Goal: Transaction & Acquisition: Purchase product/service

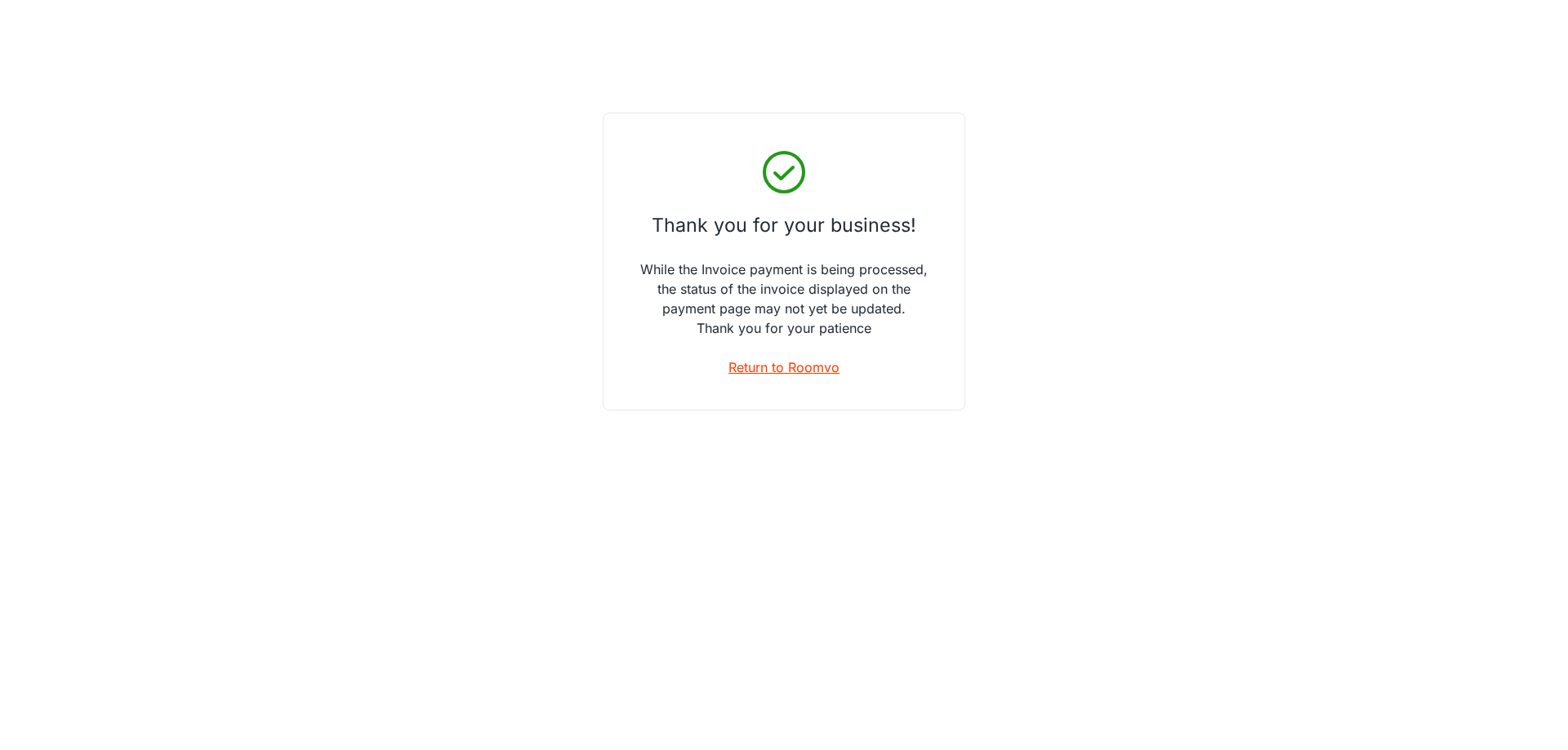
click at [792, 362] on link "Return to Roomvo" at bounding box center [784, 367] width 111 height 20
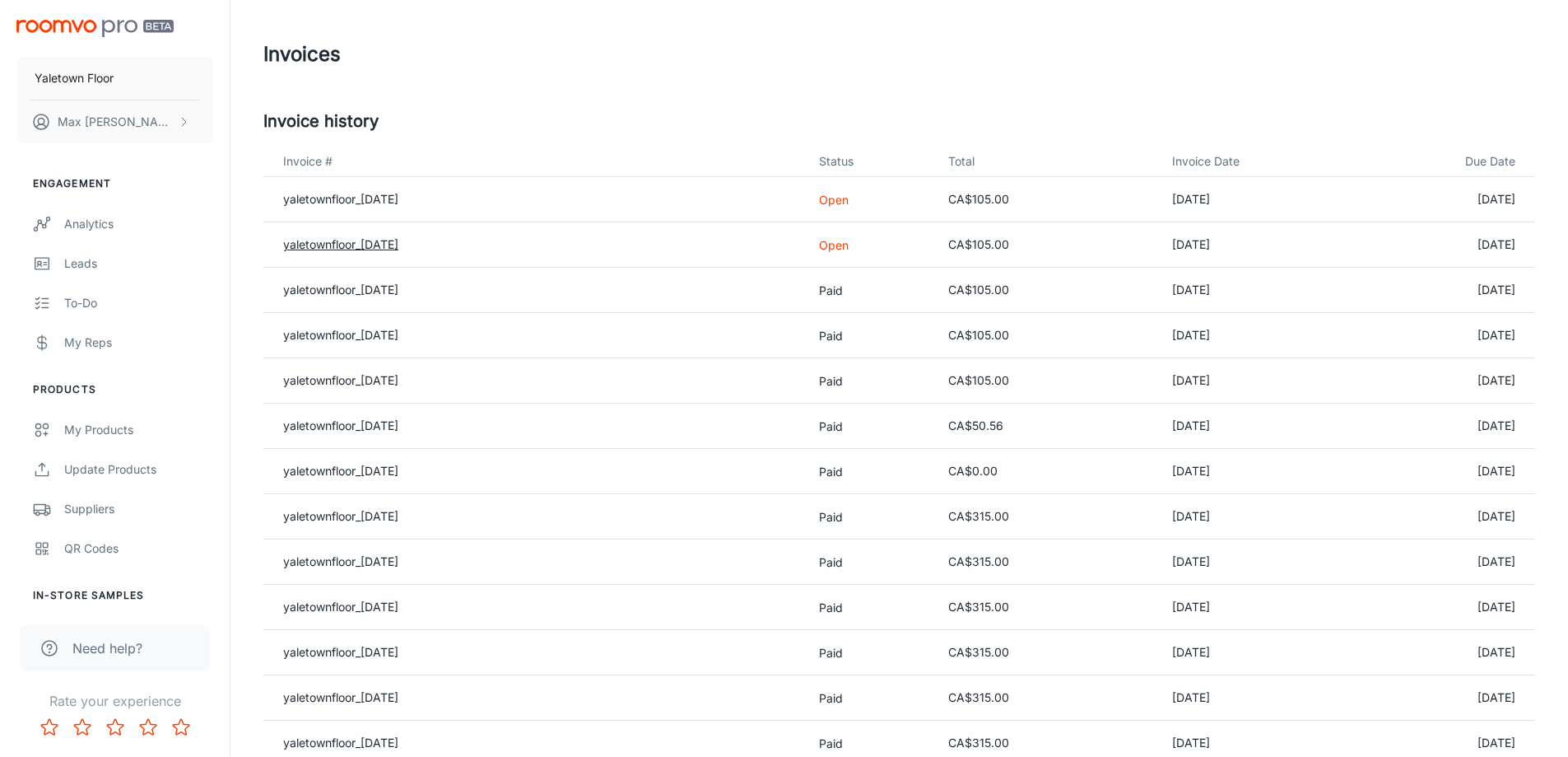
click at [379, 242] on link "yaletownfloor_[DATE]" at bounding box center [341, 244] width 115 height 14
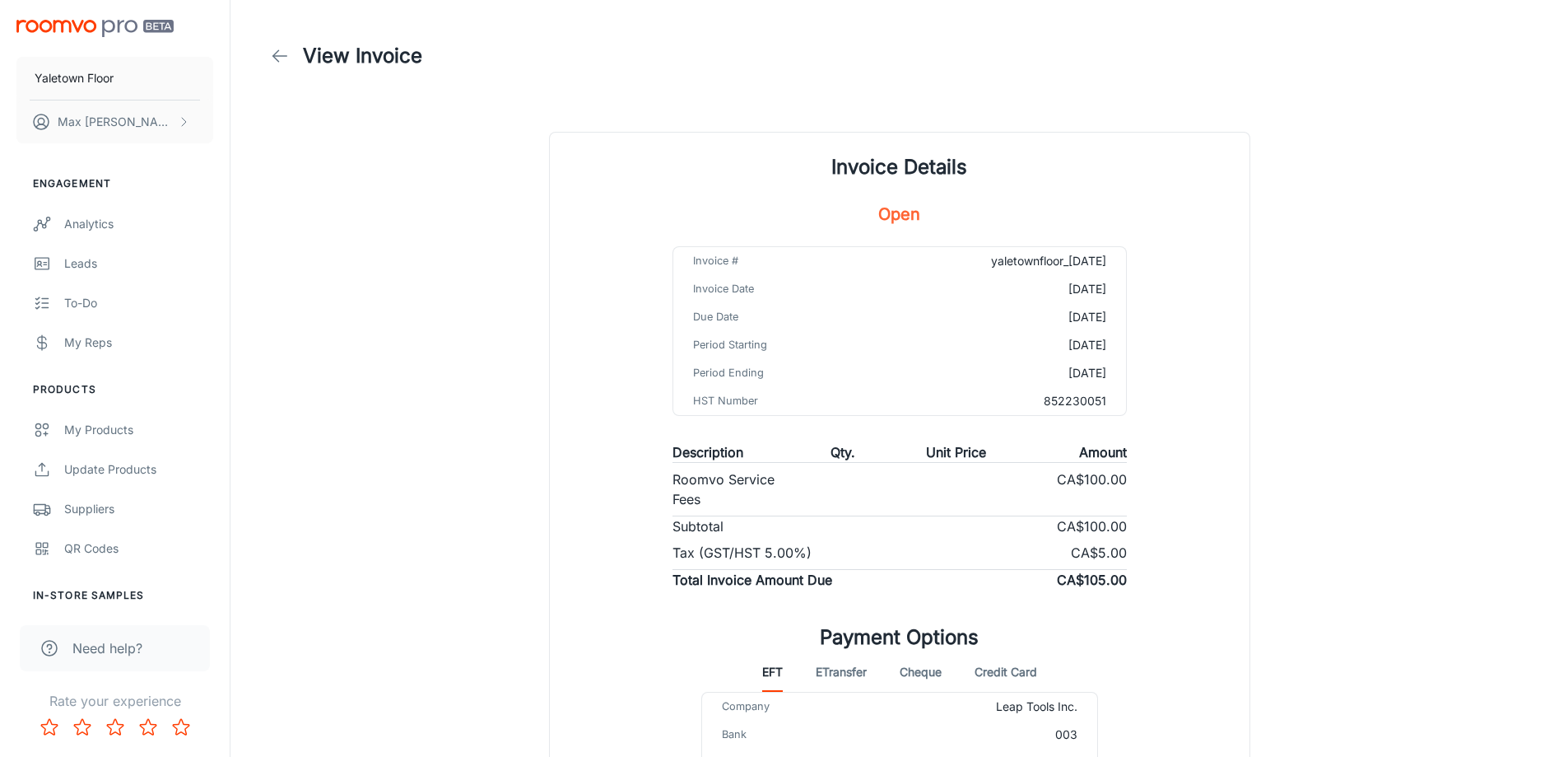
click at [476, 235] on div "View Invoice Invoice Details Open Invoice # yaletownfloor_[DATE] Invoice Date […" at bounding box center [899, 463] width 1311 height 926
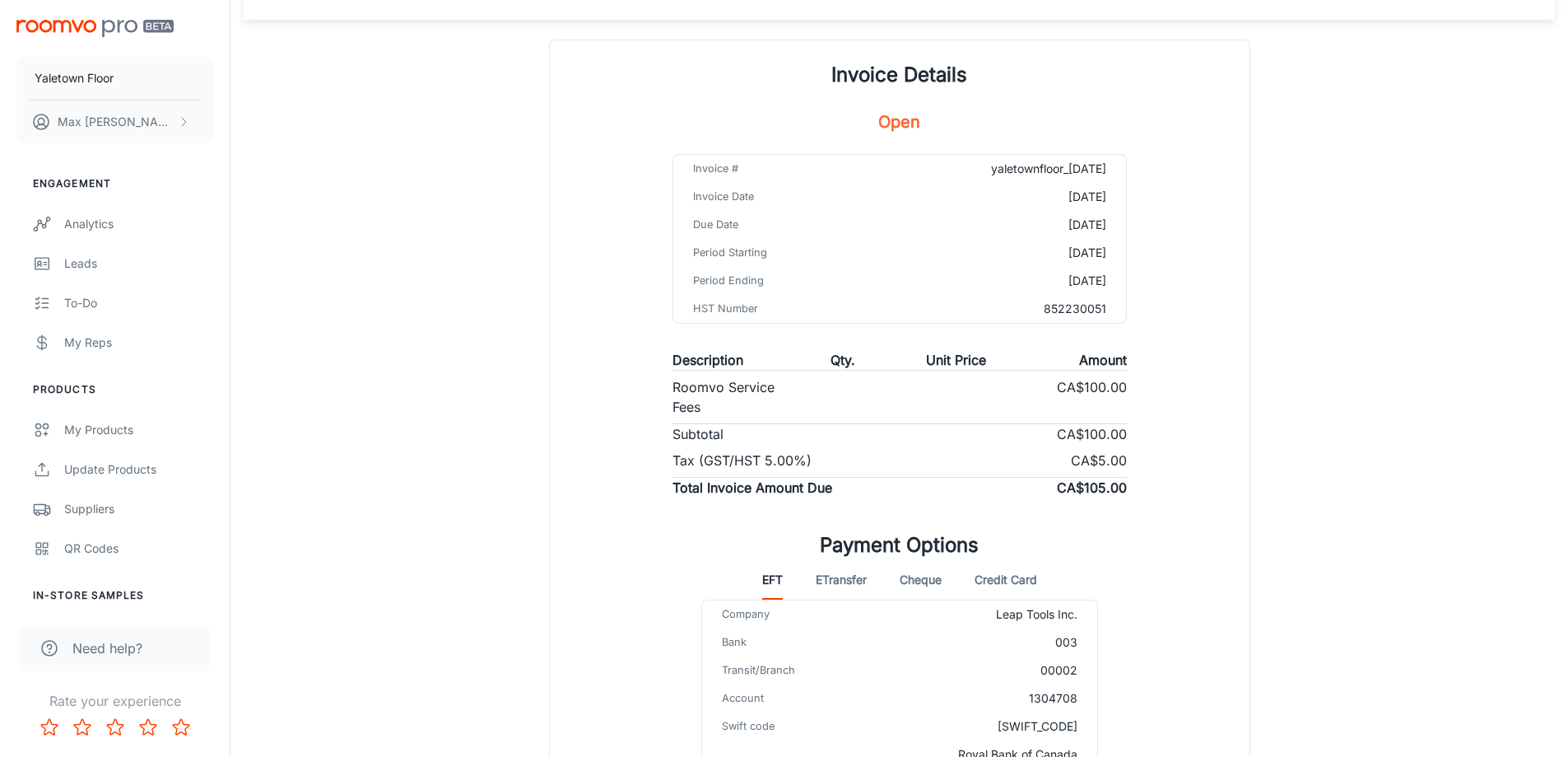
scroll to position [256, 0]
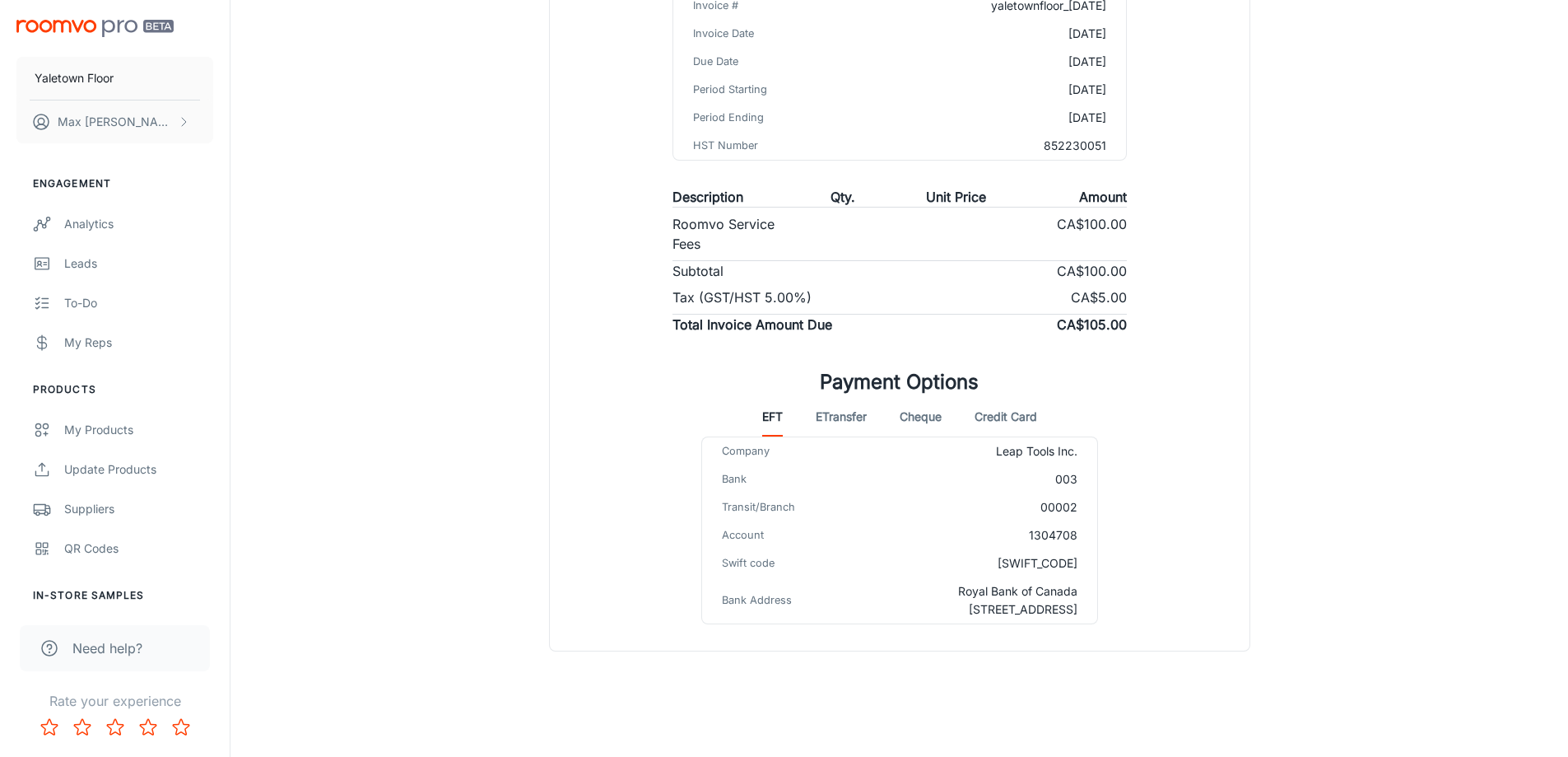
click at [1006, 417] on button "Credit Card" at bounding box center [1006, 416] width 63 height 39
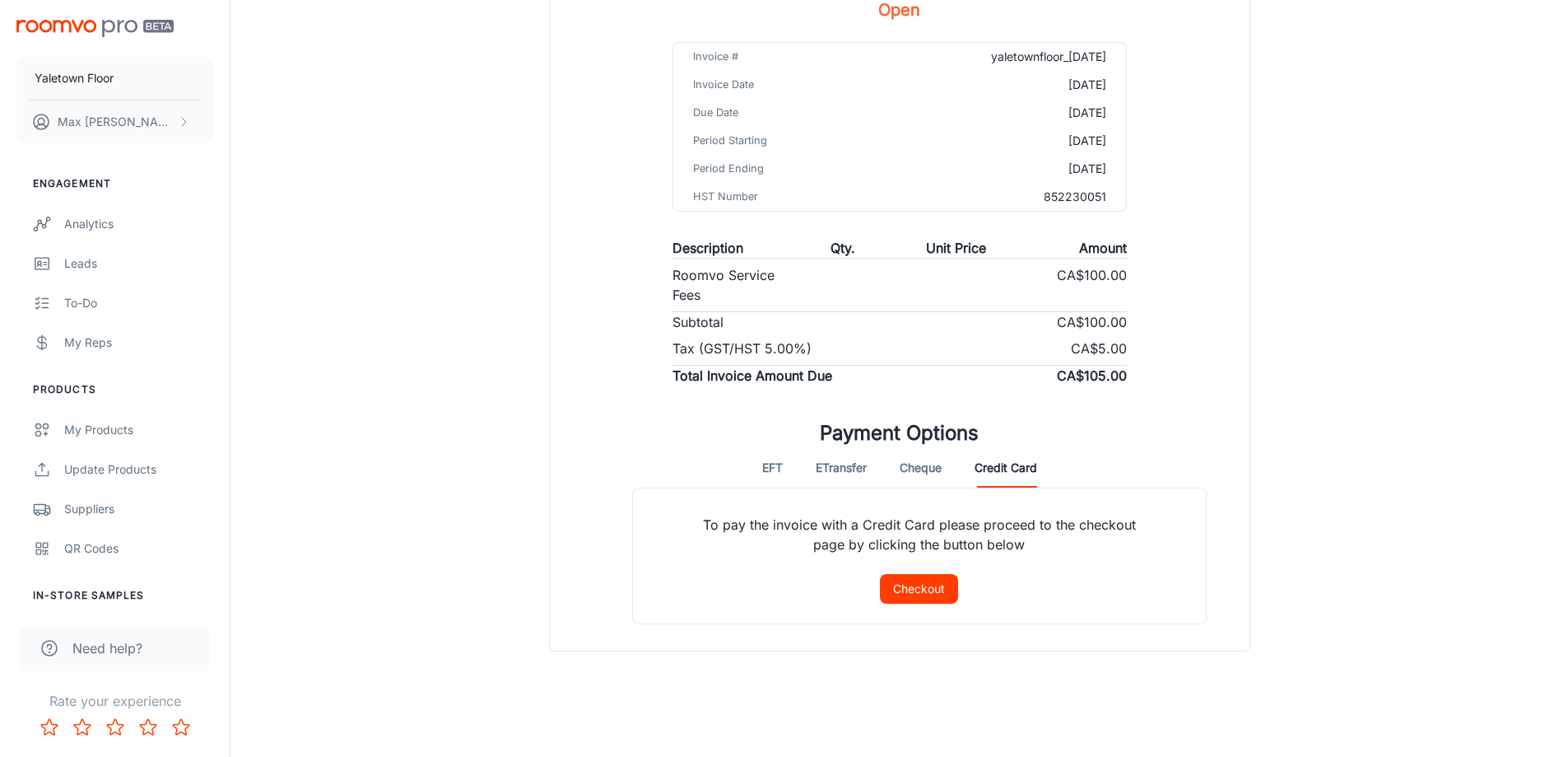
scroll to position [204, 0]
click at [934, 473] on button "Cheque" at bounding box center [921, 467] width 42 height 39
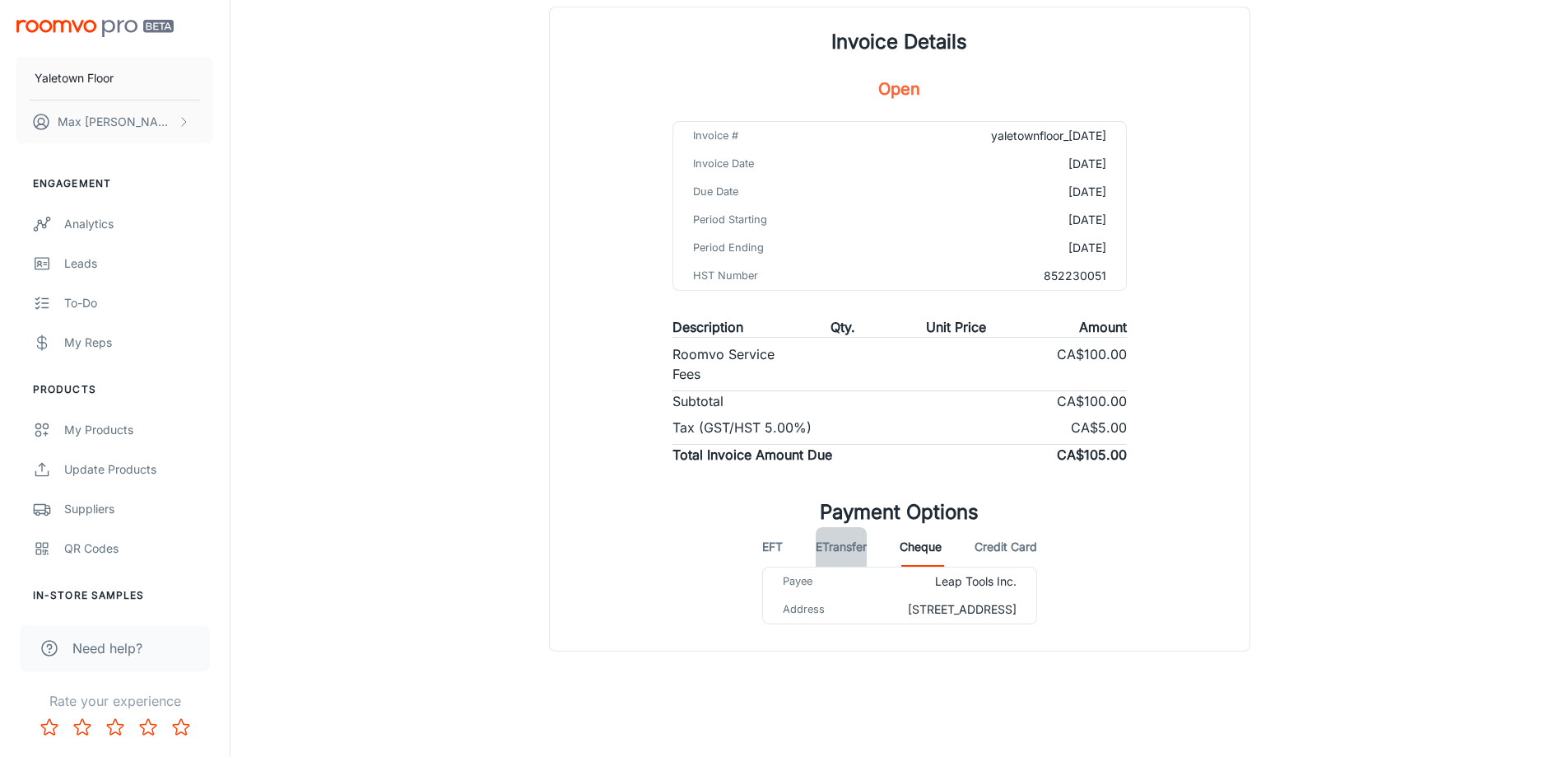
click at [830, 527] on button "eTransfer" at bounding box center [841, 547] width 51 height 39
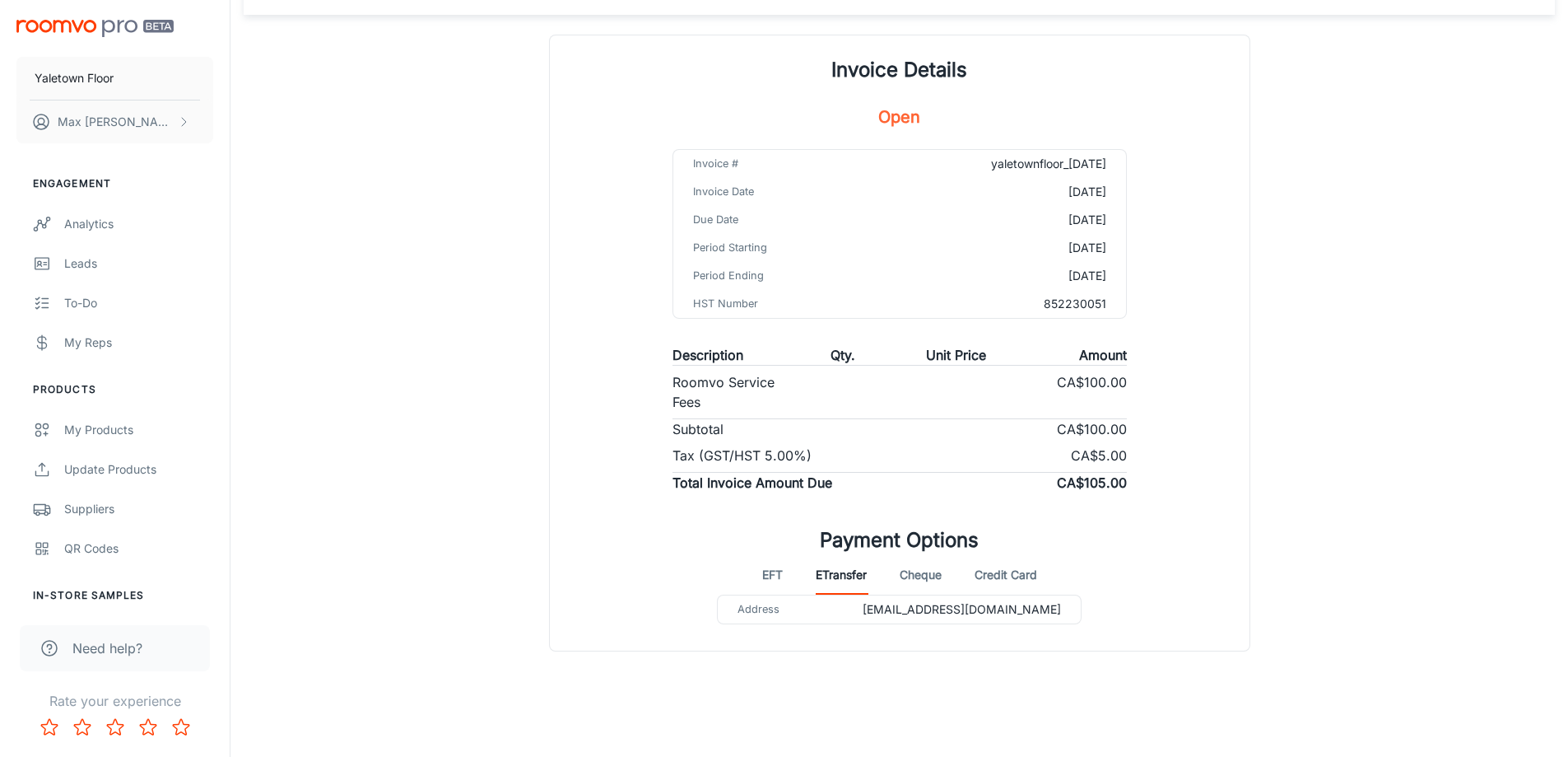
click at [756, 567] on div "Invoice Details Open Invoice # yaletownfloor_[DATE] Invoice Date [DATE] Due Dat…" at bounding box center [900, 343] width 700 height 616
click at [774, 573] on button "EFT" at bounding box center [773, 575] width 21 height 39
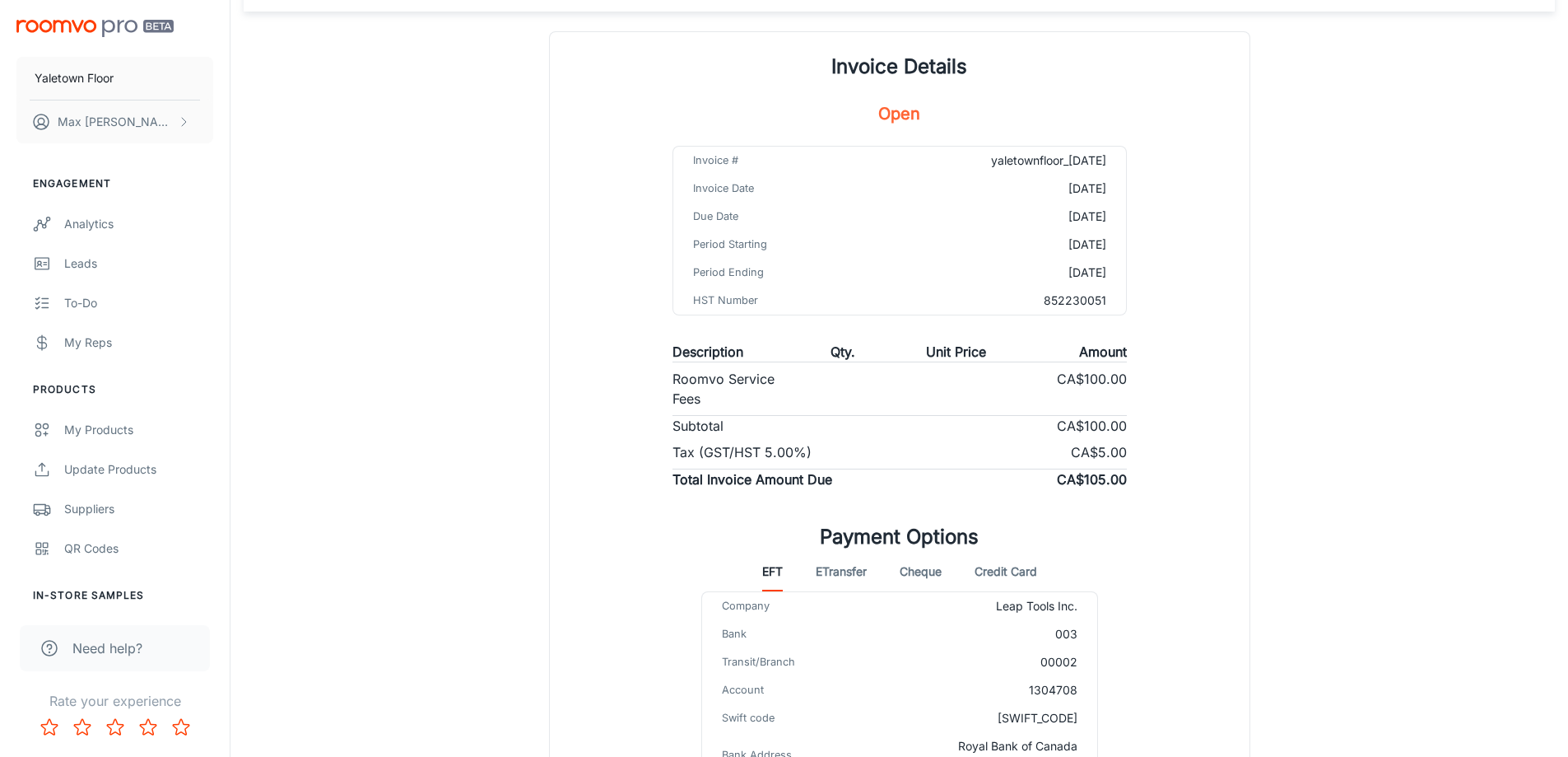
scroll to position [256, 0]
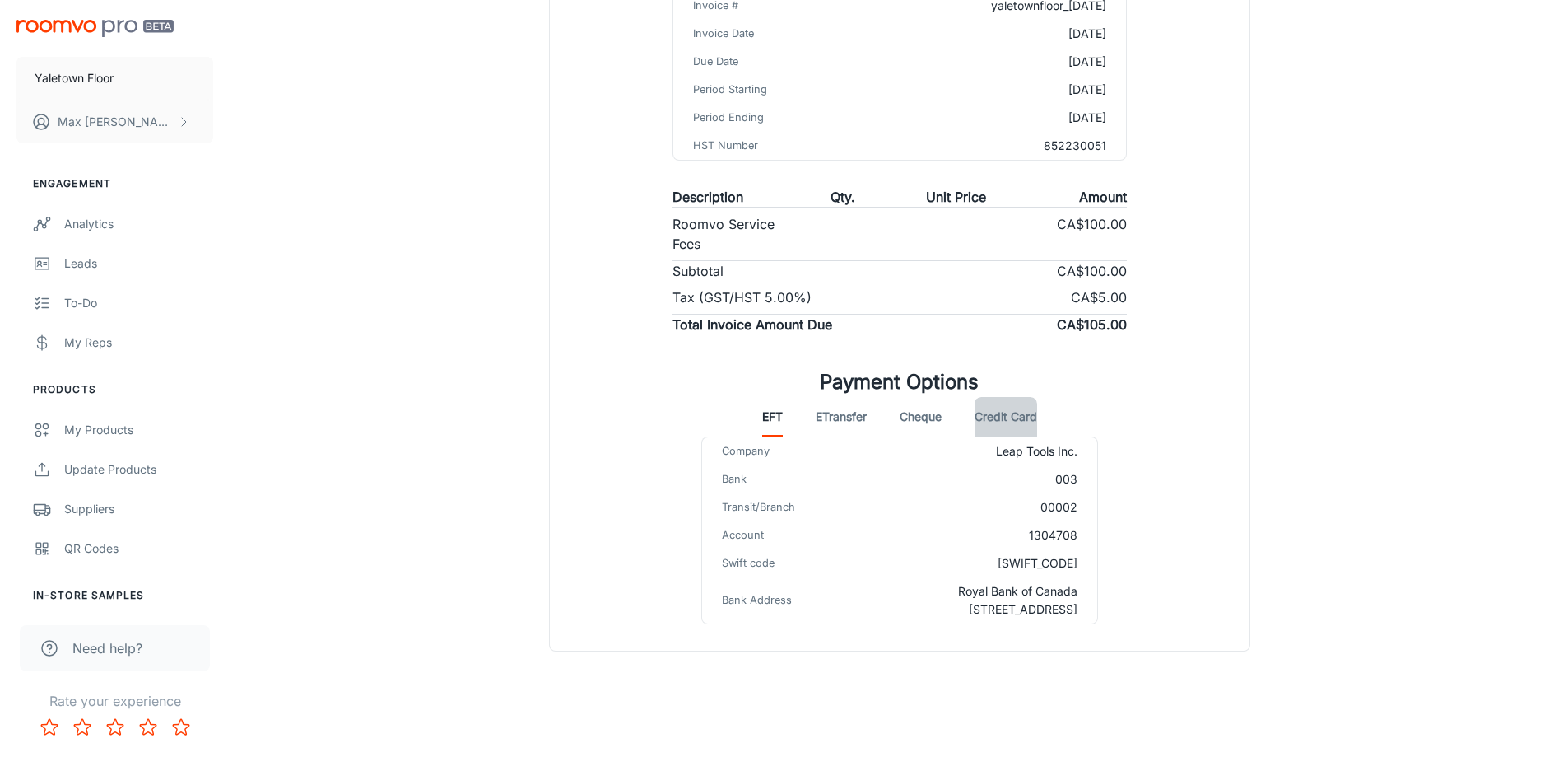
click at [1012, 422] on button "Credit Card" at bounding box center [1006, 416] width 63 height 39
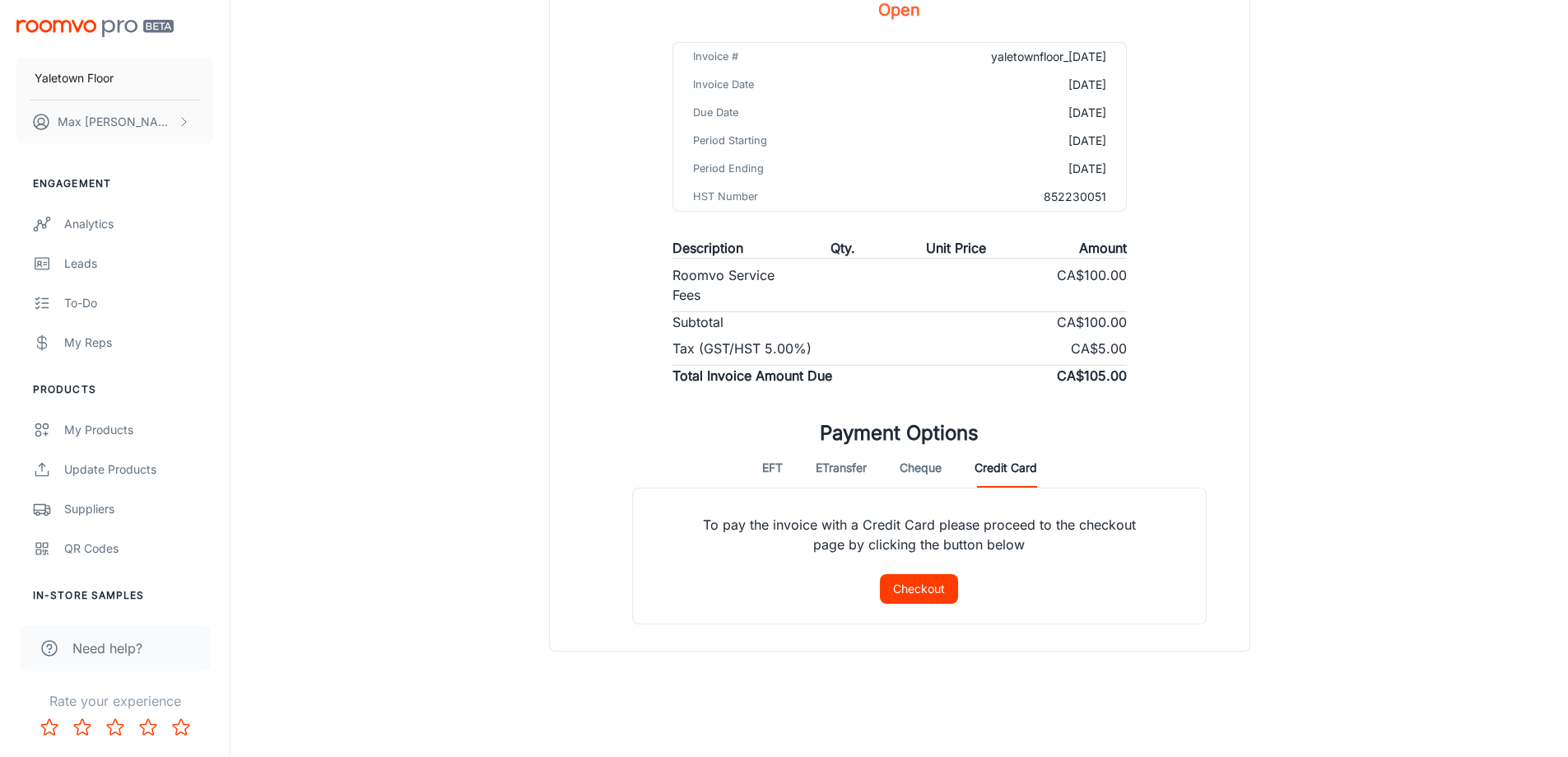
click at [939, 590] on button "Checkout" at bounding box center [920, 589] width 79 height 30
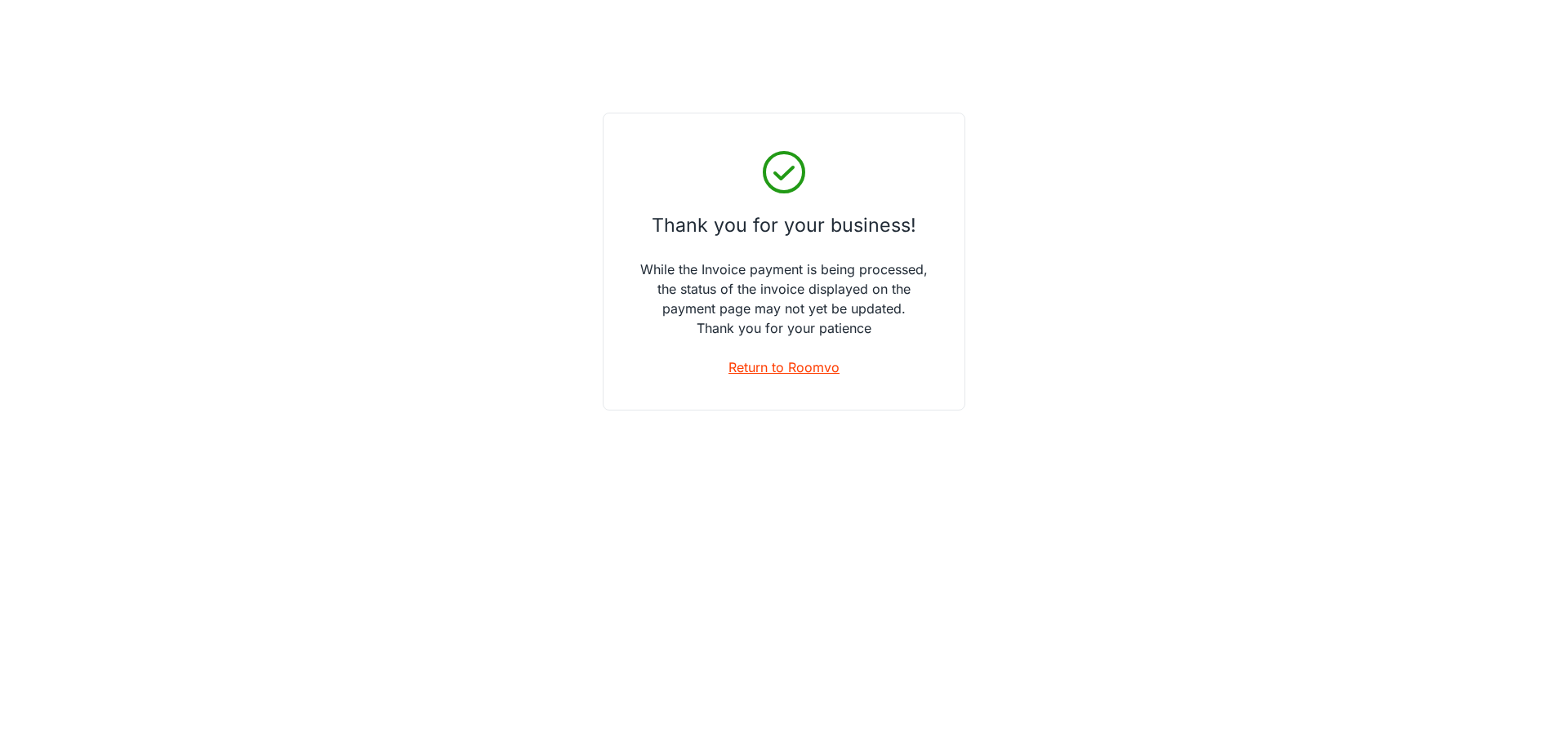
click at [798, 372] on link "Return to Roomvo" at bounding box center [784, 367] width 111 height 20
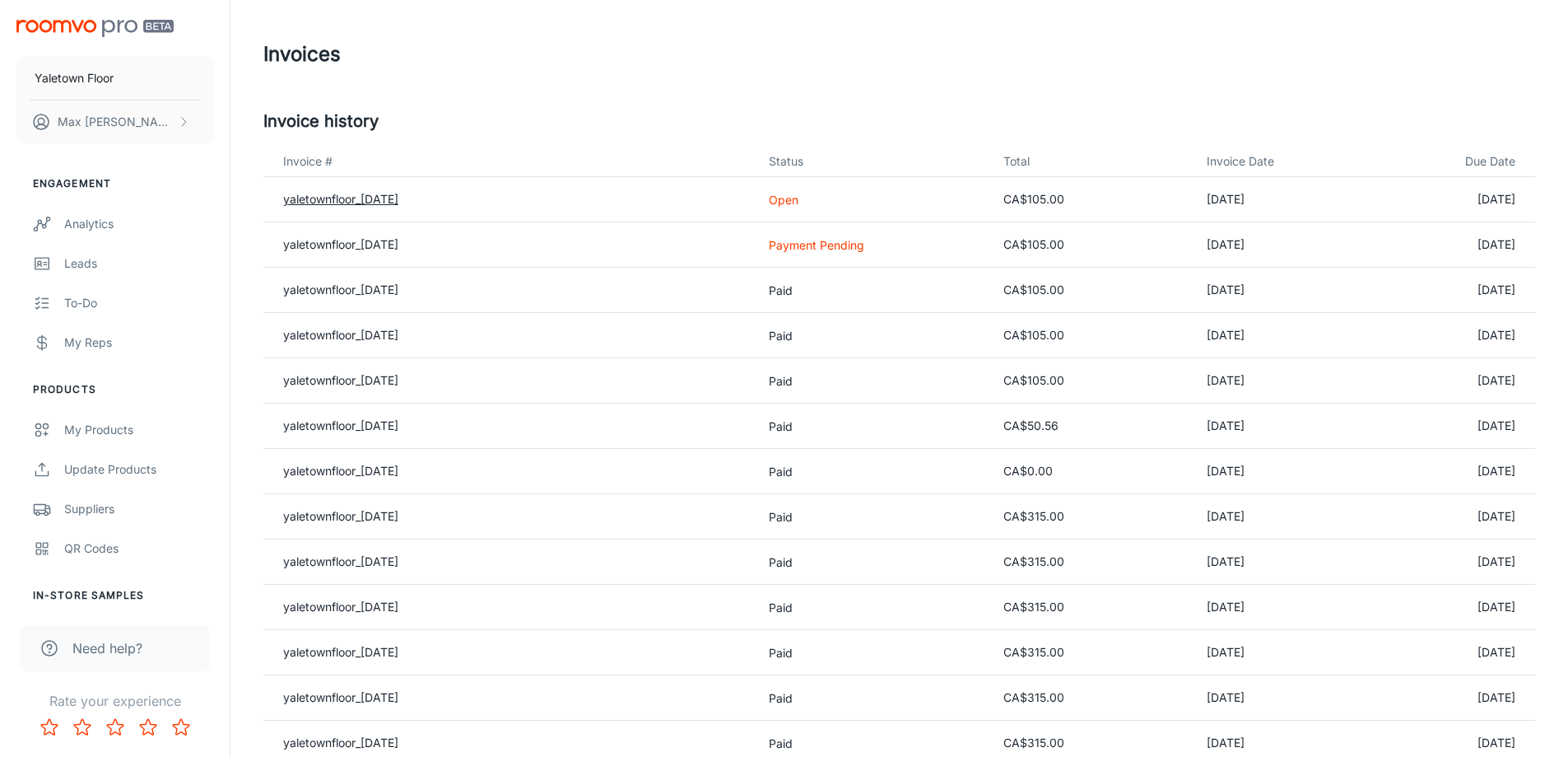
click at [342, 197] on link "yaletownfloor_[DATE]" at bounding box center [341, 199] width 115 height 14
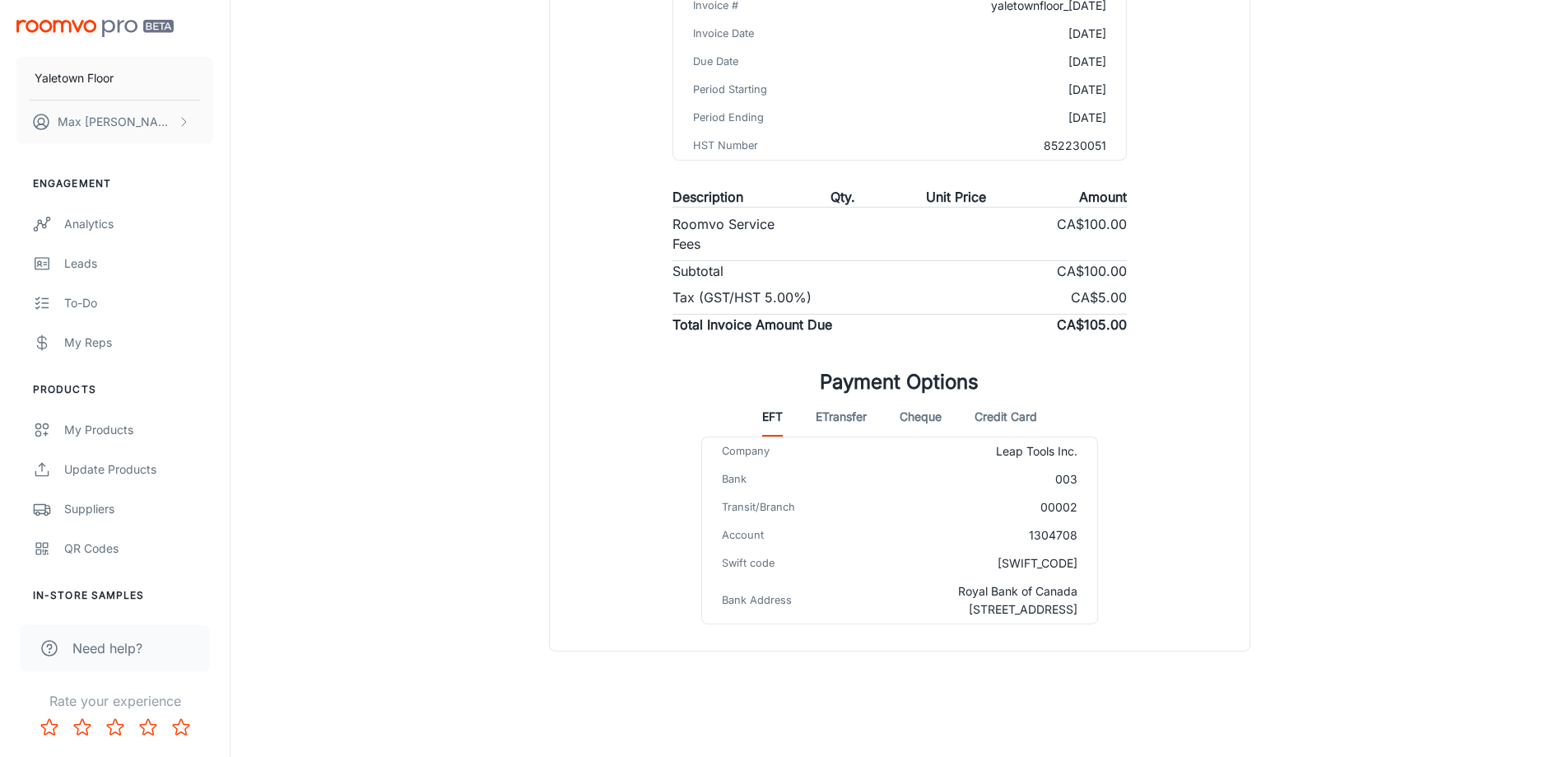
click at [1024, 414] on button "Credit Card" at bounding box center [1006, 416] width 63 height 39
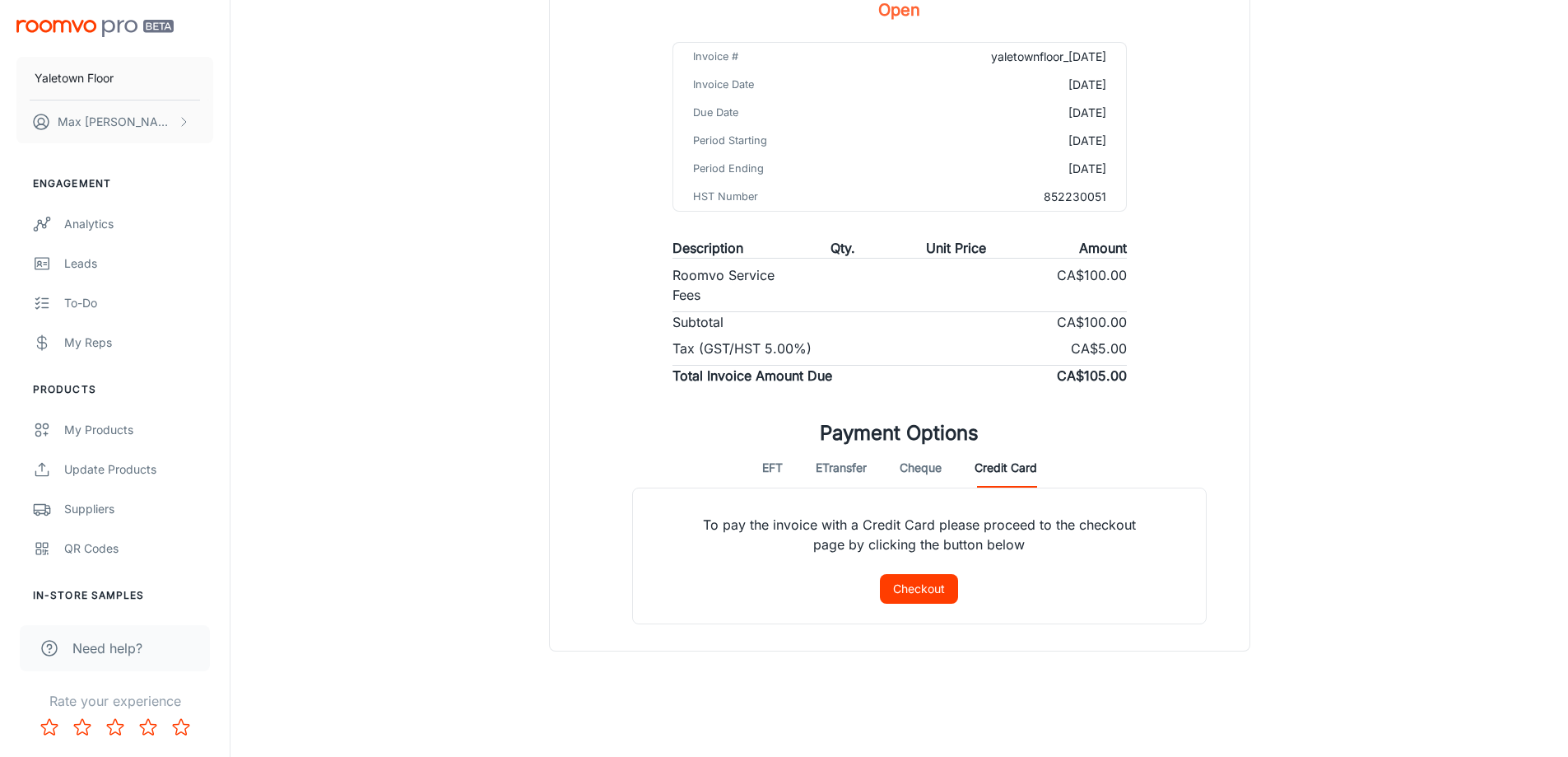
scroll to position [204, 0]
click at [918, 600] on button "Checkout" at bounding box center [920, 589] width 79 height 30
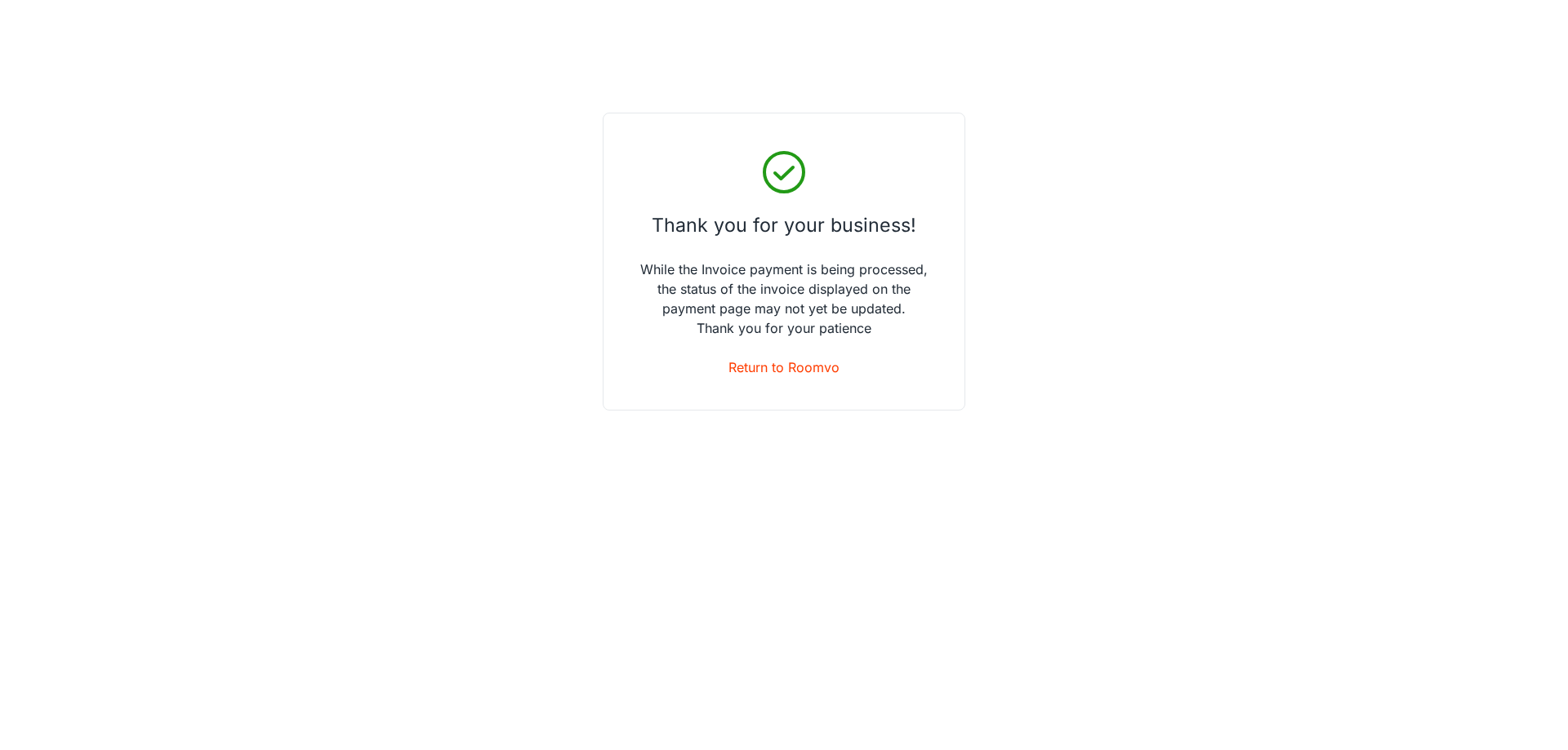
click at [762, 354] on div "Thank you for your business! While the Invoice payment is being processed, the …" at bounding box center [783, 261] width 363 height 298
click at [765, 369] on link "Return to Roomvo" at bounding box center [784, 367] width 111 height 20
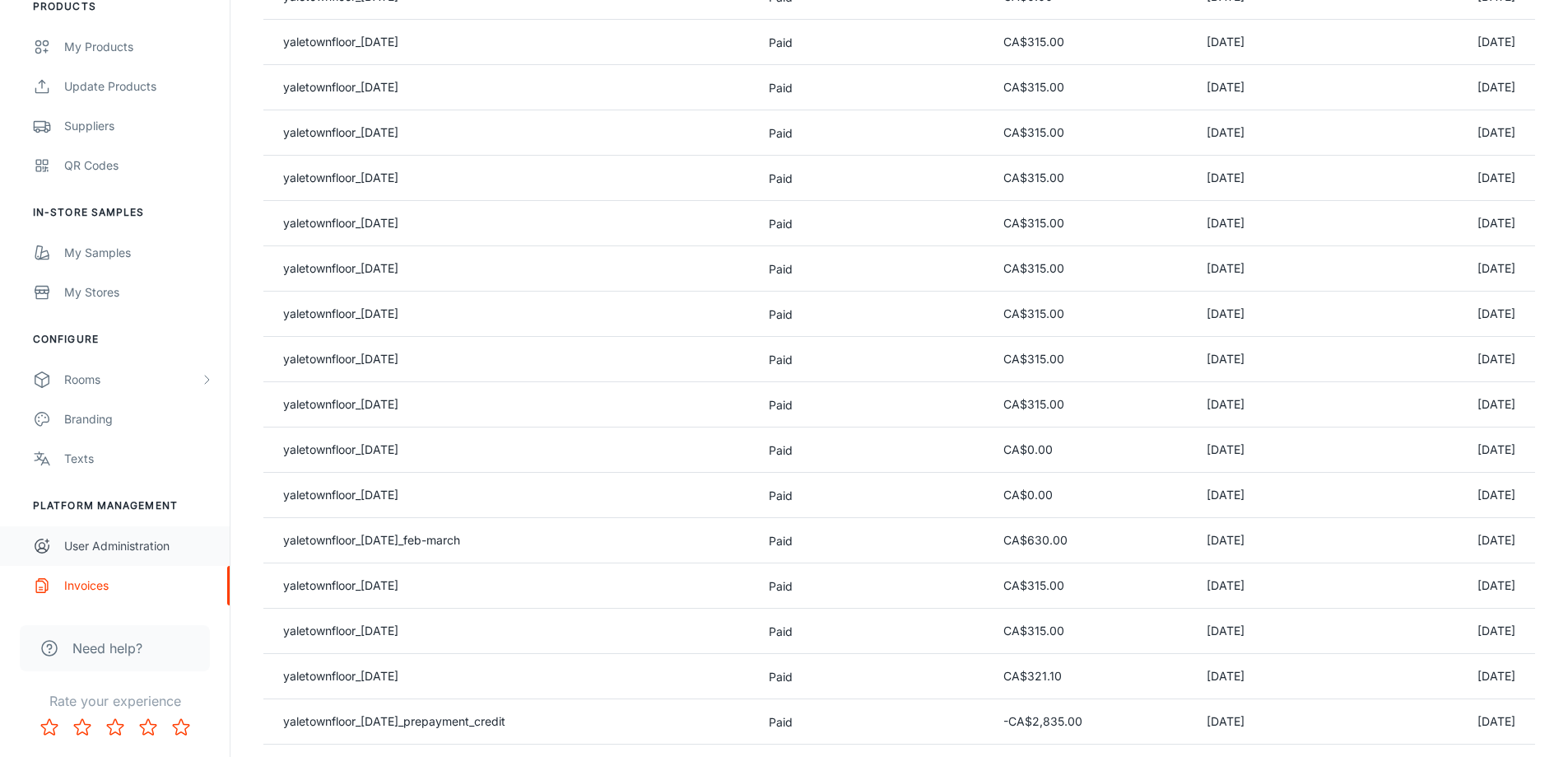
scroll to position [494, 0]
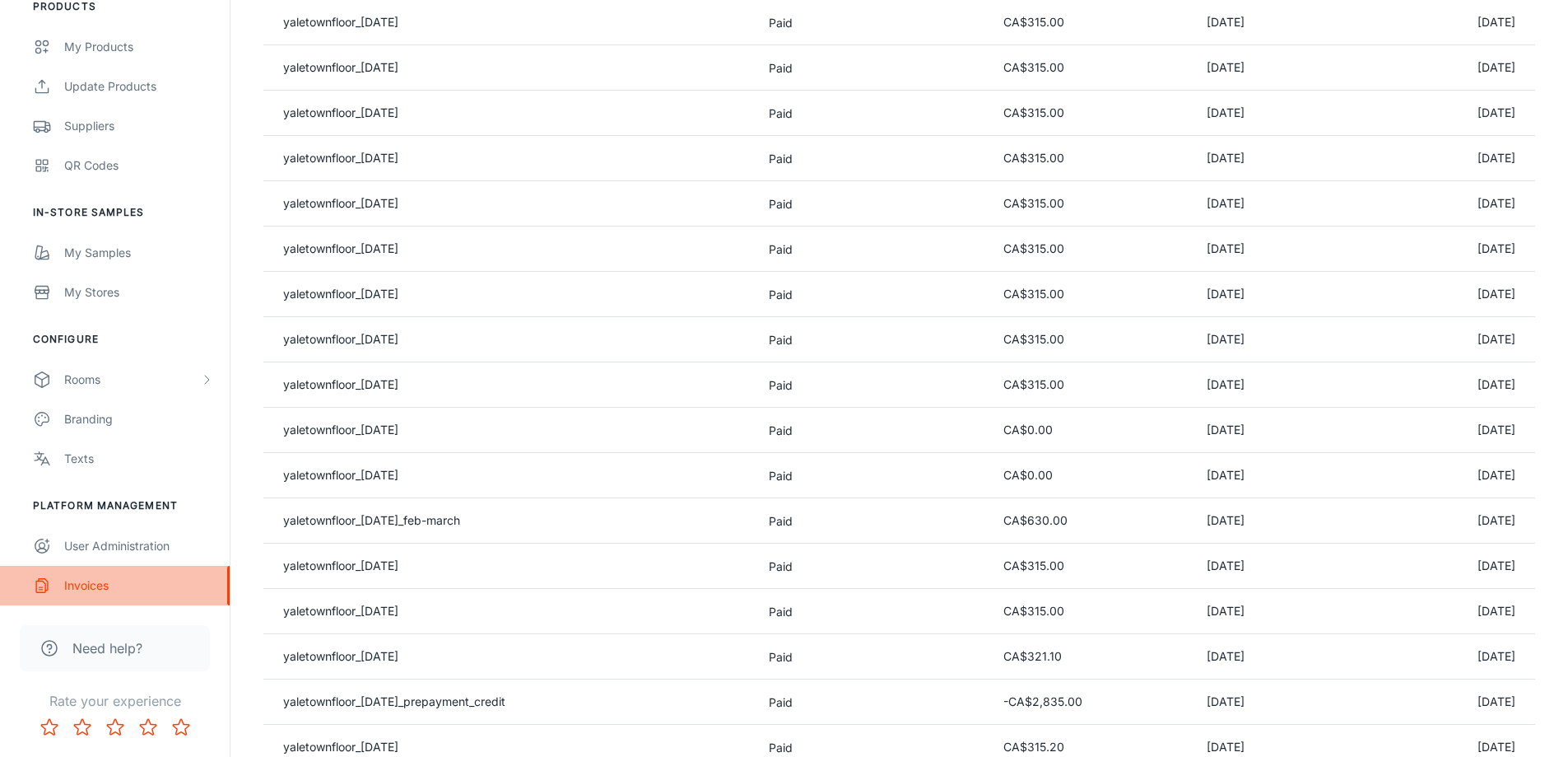
click at [130, 576] on div "Invoices" at bounding box center [139, 585] width 149 height 18
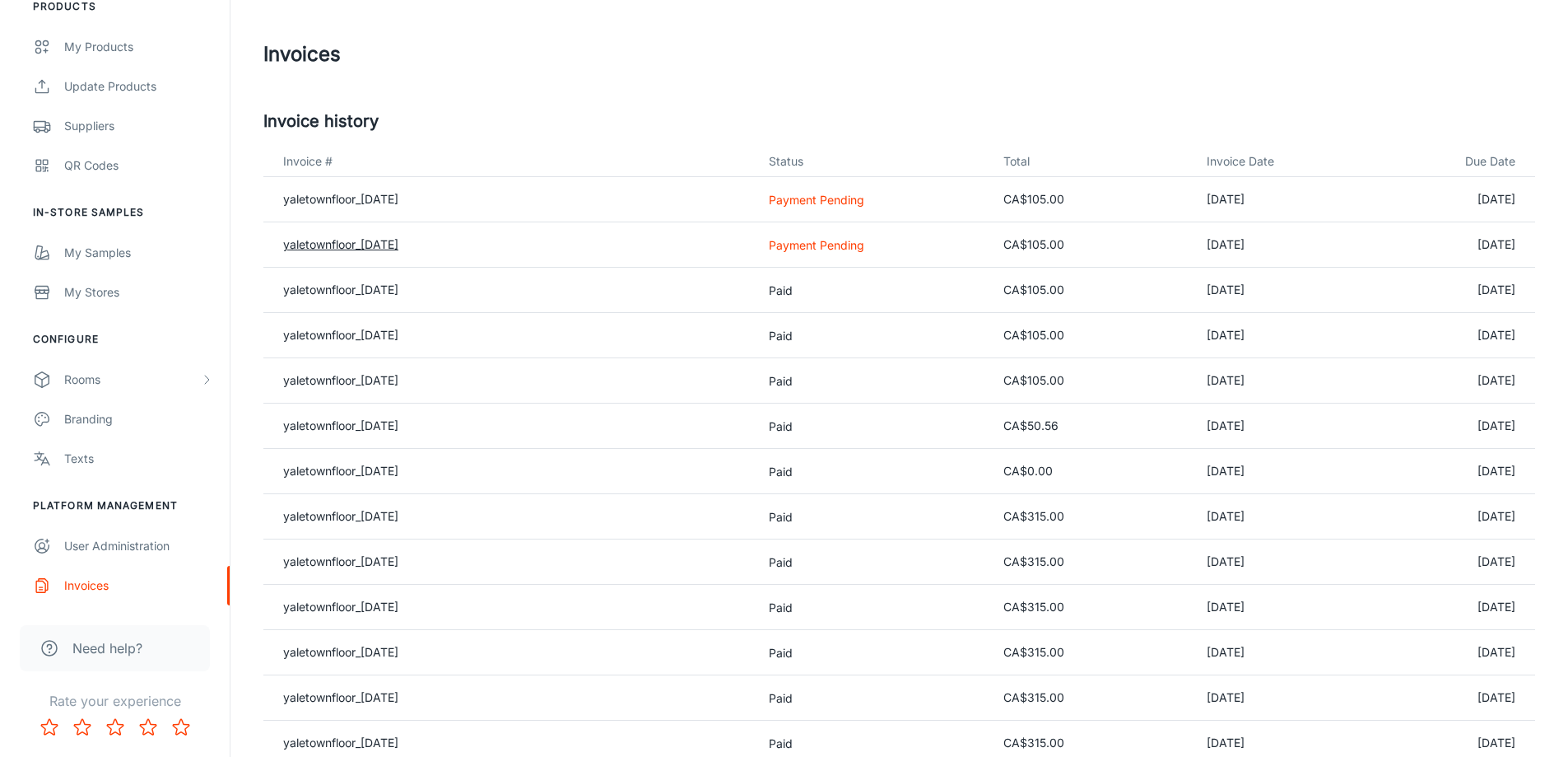
click at [370, 242] on link "yaletownfloor_[DATE]" at bounding box center [341, 244] width 115 height 14
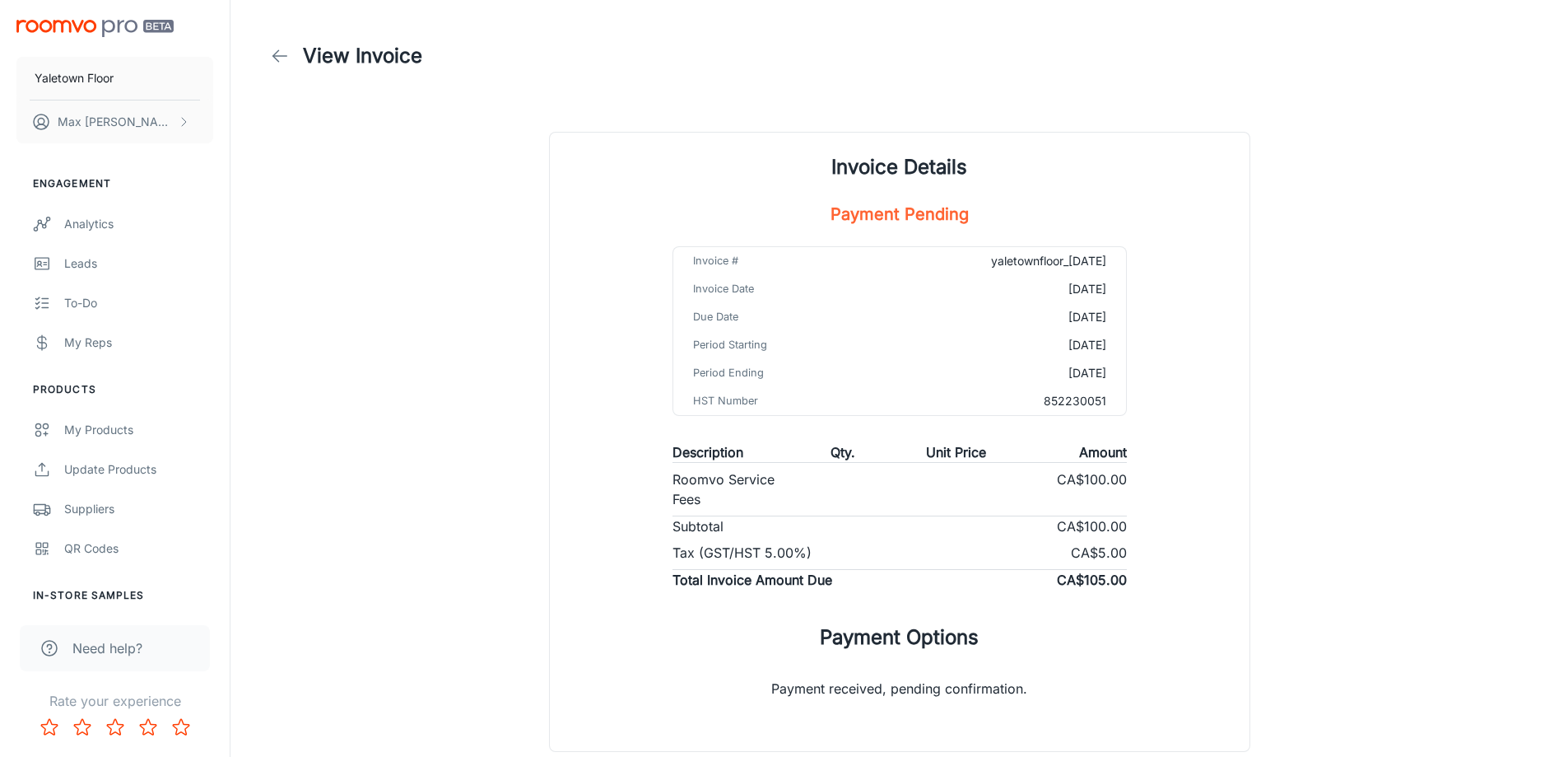
drag, startPoint x: 1178, startPoint y: 308, endPoint x: 273, endPoint y: 54, distance: 940.0
click at [273, 54] on icon at bounding box center [279, 56] width 20 height 20
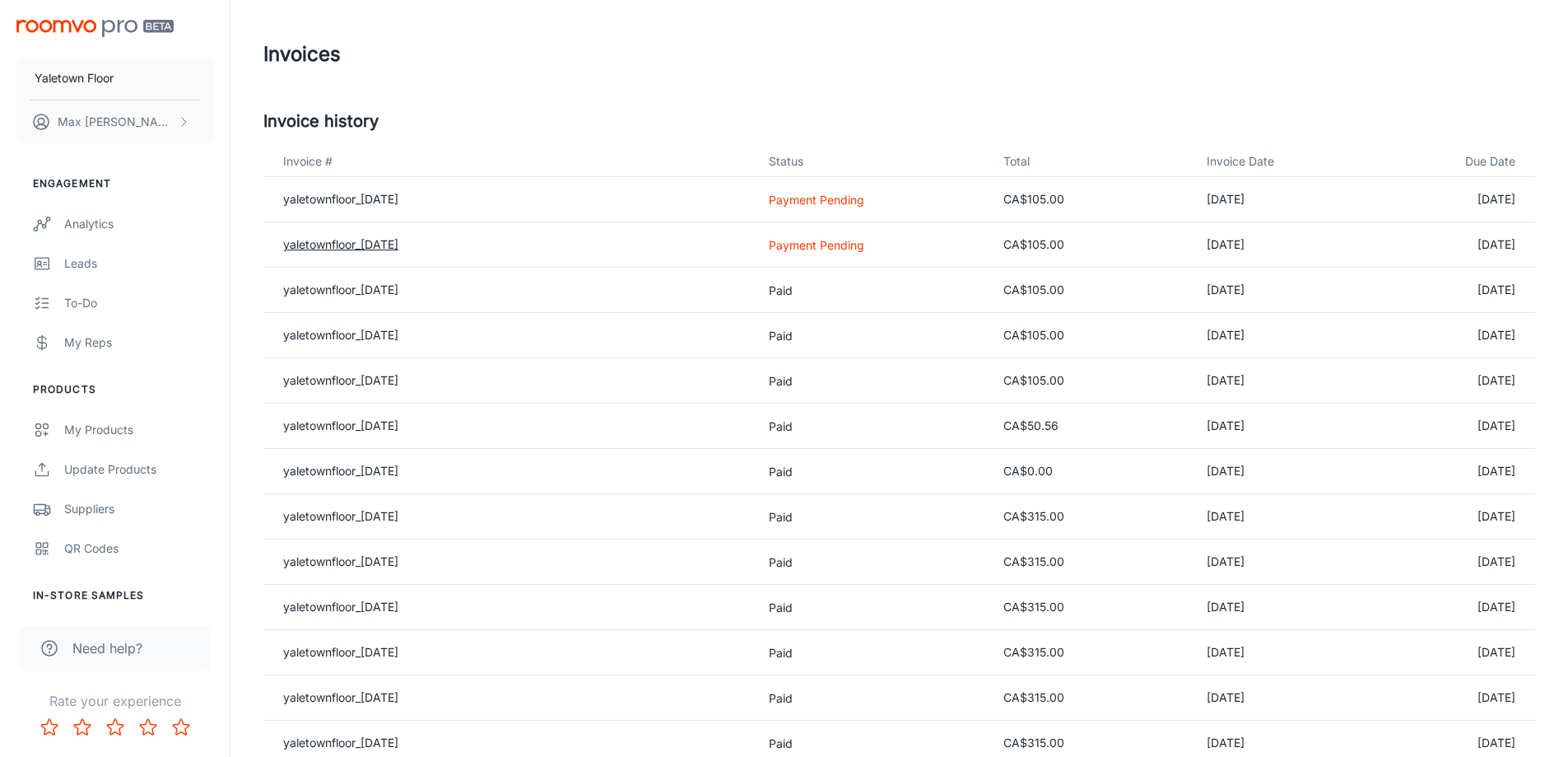
click at [368, 241] on link "yaletownfloor_[DATE]" at bounding box center [341, 244] width 115 height 14
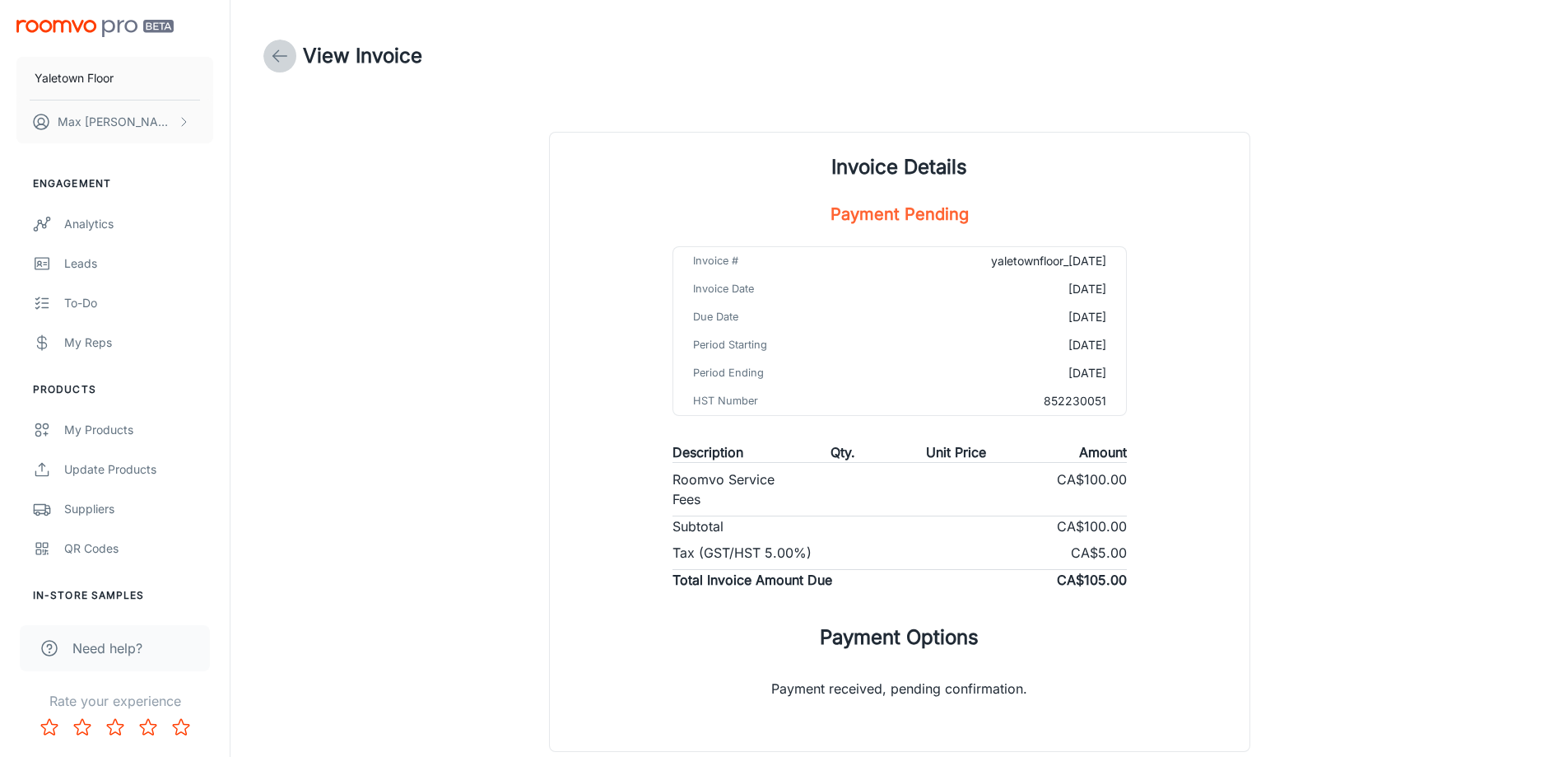
click at [277, 52] on polyline at bounding box center [276, 56] width 6 height 11
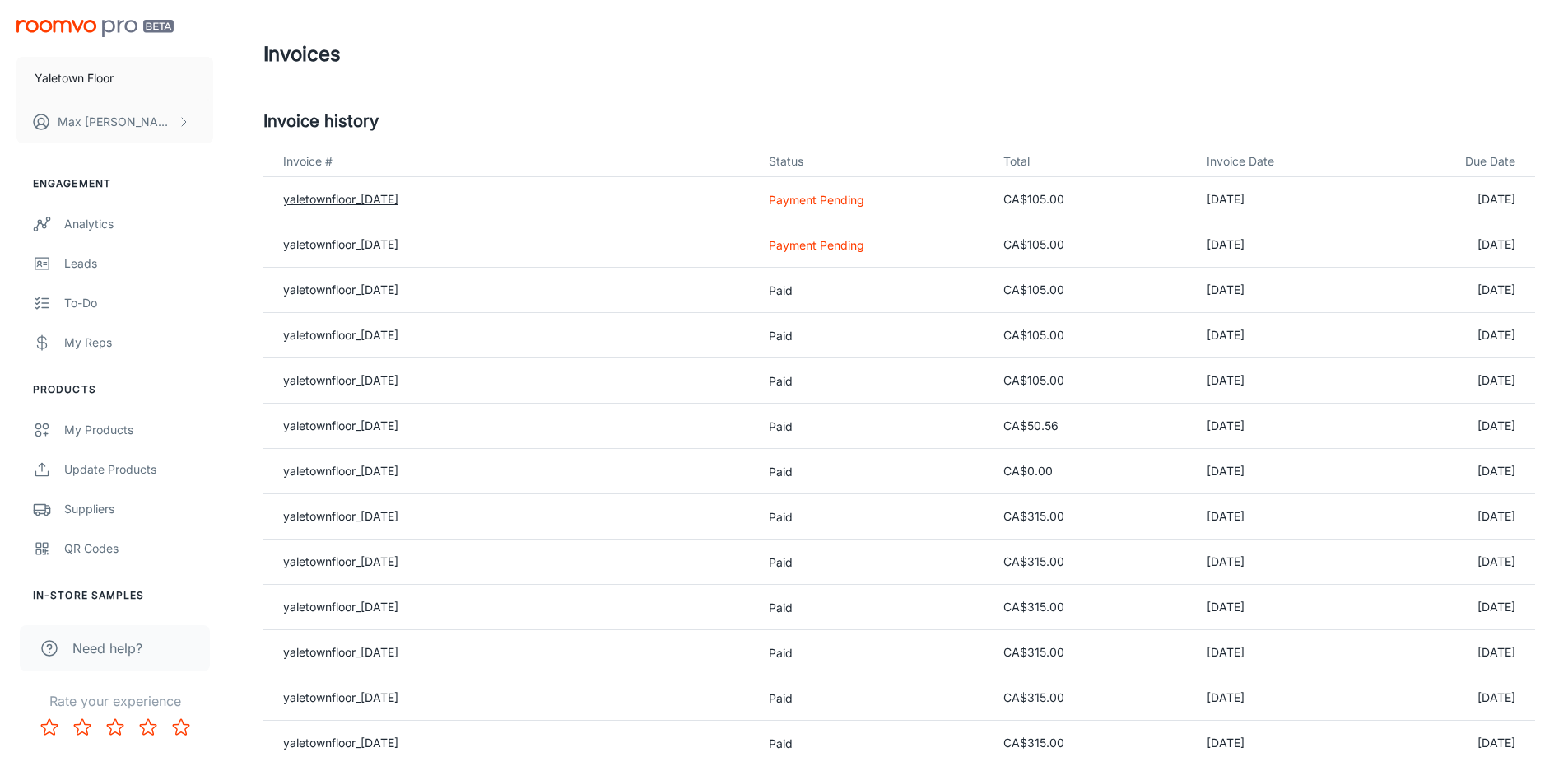
click at [338, 196] on link "yaletownfloor_[DATE]" at bounding box center [341, 199] width 115 height 14
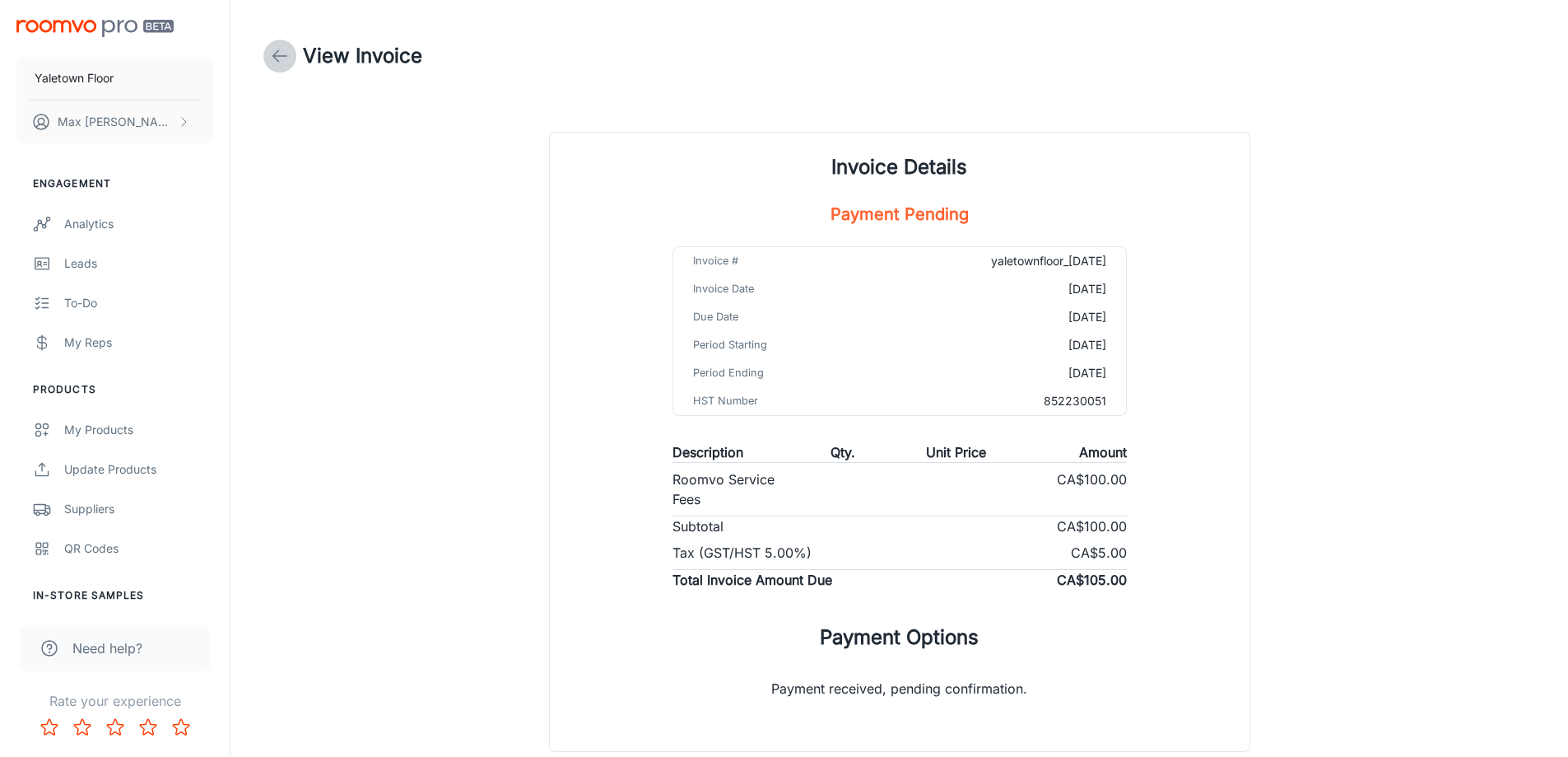
click at [280, 61] on icon at bounding box center [279, 56] width 20 height 20
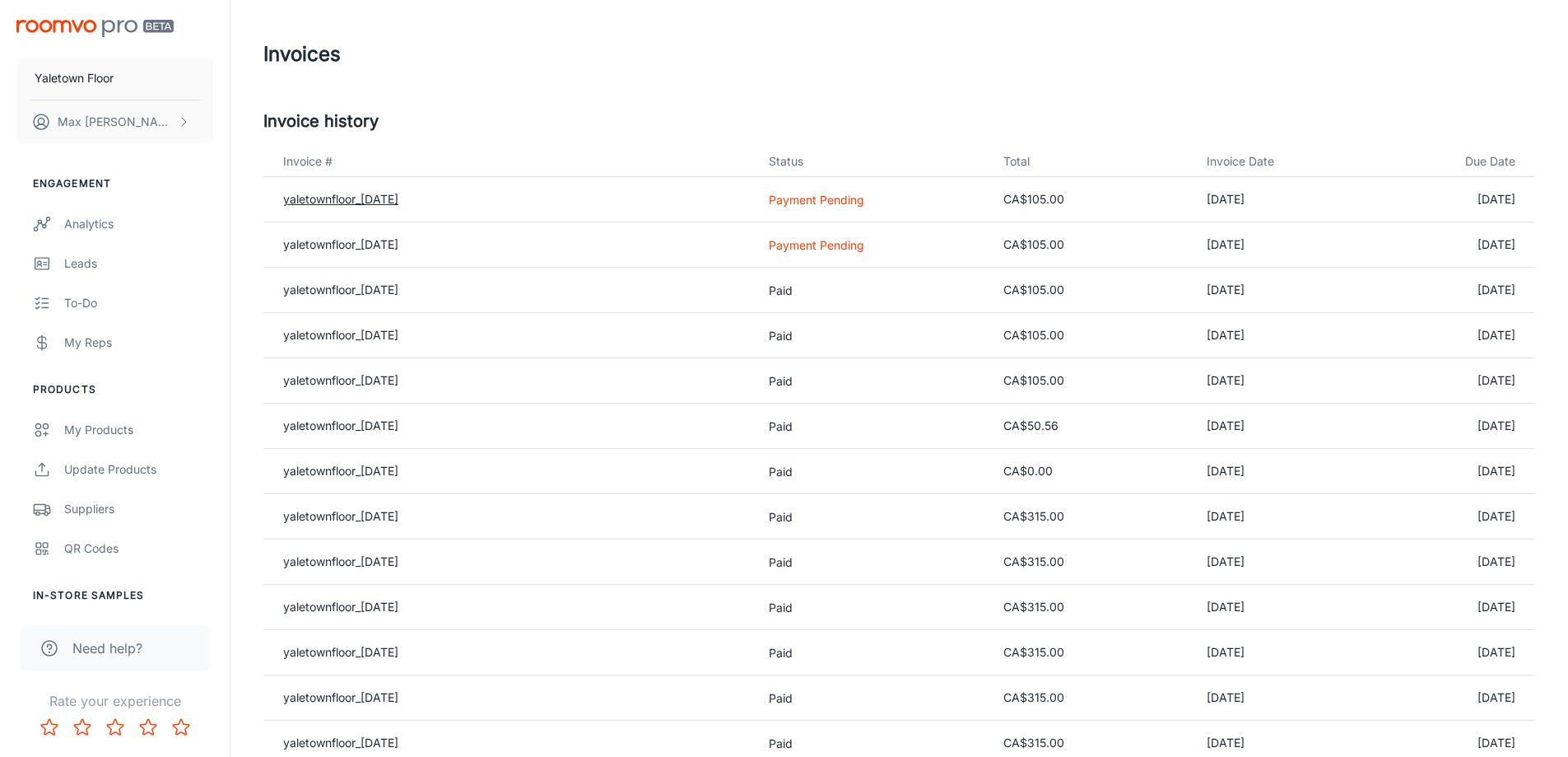
click at [393, 197] on link "yaletownfloor_[DATE]" at bounding box center [341, 199] width 115 height 14
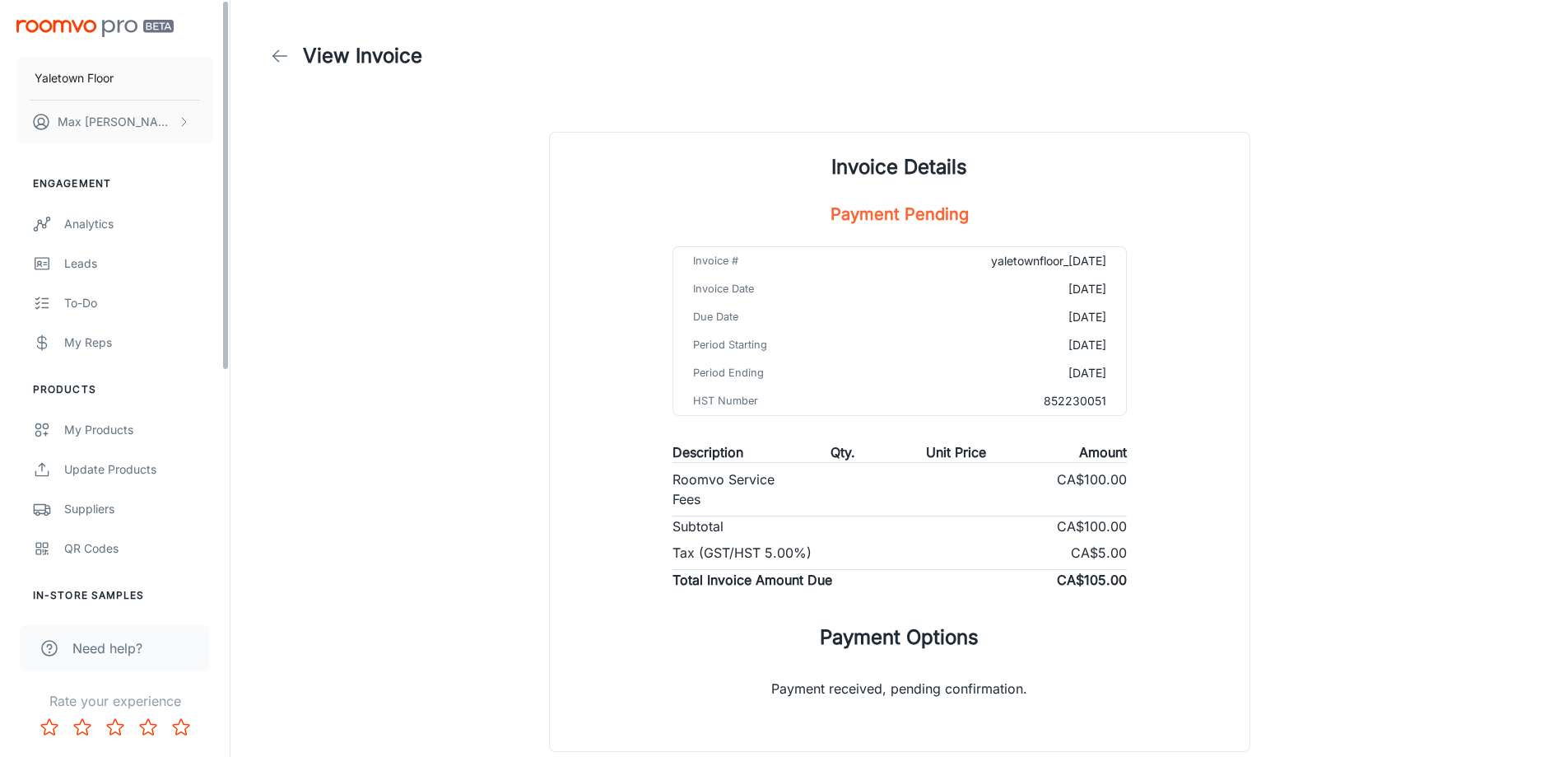
click at [275, 66] on link at bounding box center [280, 56] width 33 height 33
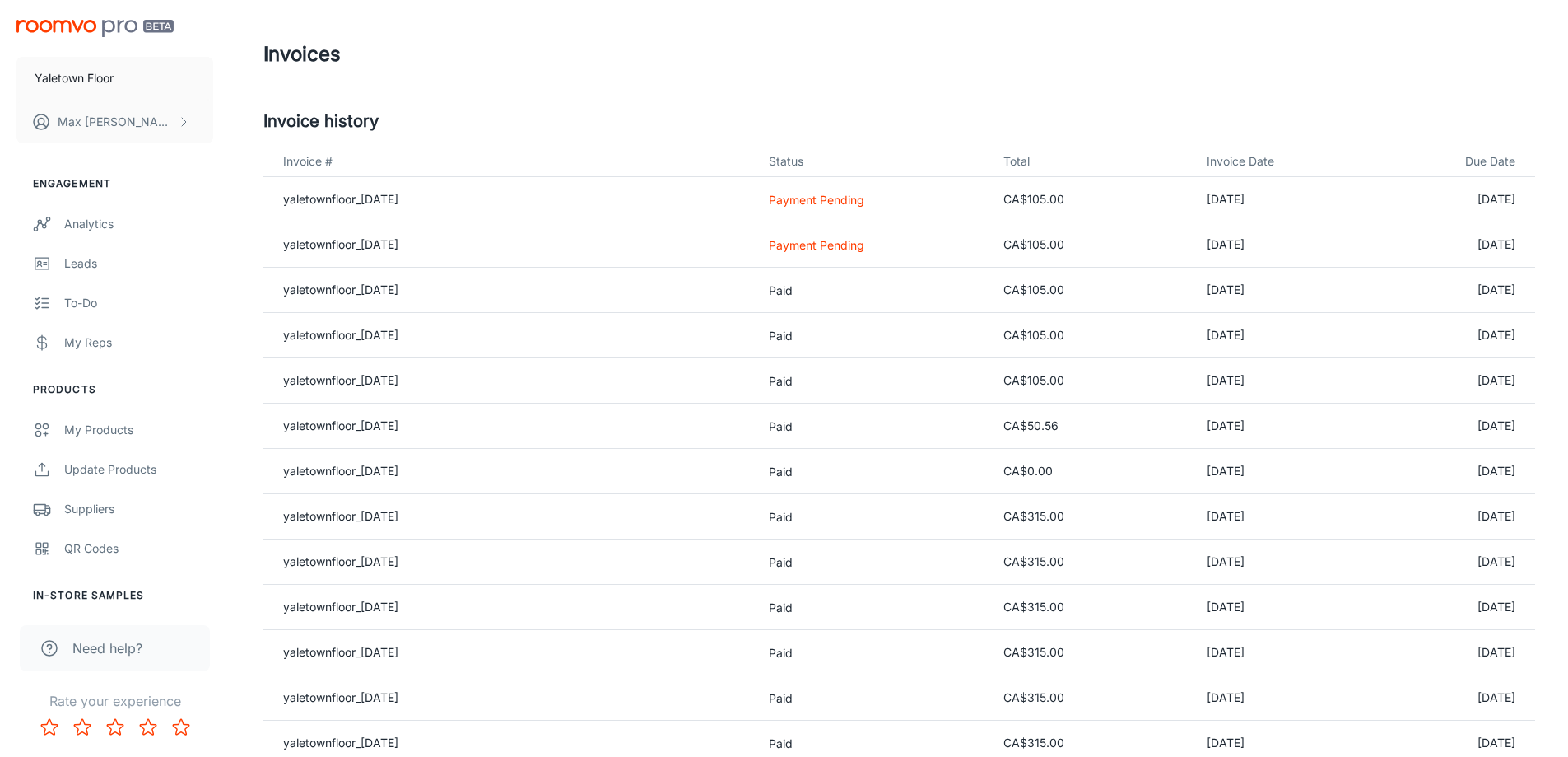
click at [399, 248] on link "yaletownfloor_[DATE]" at bounding box center [341, 244] width 115 height 14
